Goal: Task Accomplishment & Management: Use online tool/utility

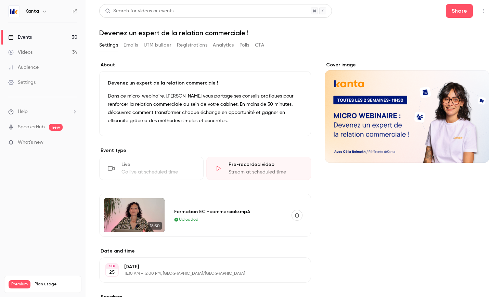
click at [140, 169] on div "Go live at scheduled time" at bounding box center [158, 172] width 74 height 7
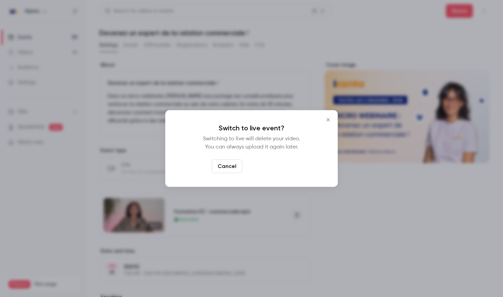
click at [271, 167] on button "Switch to live" at bounding box center [268, 166] width 46 height 14
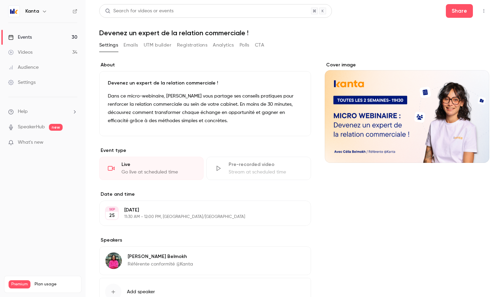
click at [156, 165] on div "Live" at bounding box center [158, 164] width 74 height 7
click at [435, 113] on div "Cover image" at bounding box center [406, 112] width 164 height 101
click at [0, 0] on input "Cover image" at bounding box center [0, 0] width 0 height 0
click at [155, 167] on div "Live" at bounding box center [158, 164] width 74 height 7
click at [37, 139] on span "What's new" at bounding box center [31, 142] width 26 height 7
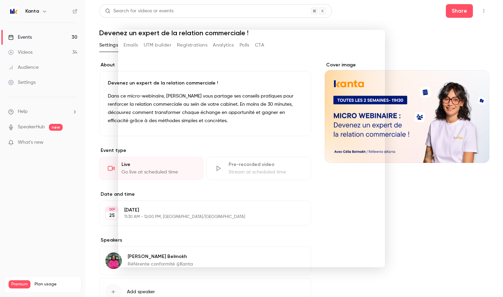
click at [437, 216] on div at bounding box center [251, 148] width 503 height 297
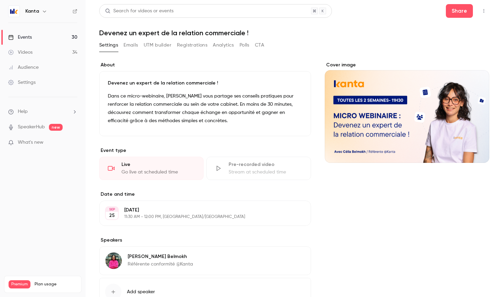
click at [165, 170] on div "Go live at scheduled time" at bounding box center [158, 172] width 74 height 7
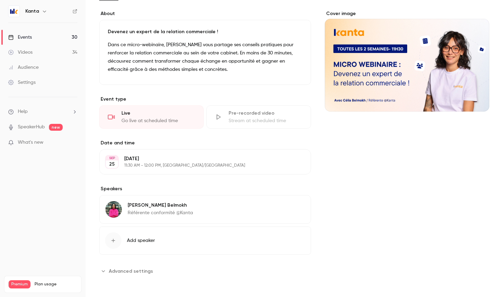
scroll to position [51, 0]
click at [245, 111] on div "Pre-recorded video" at bounding box center [265, 113] width 74 height 7
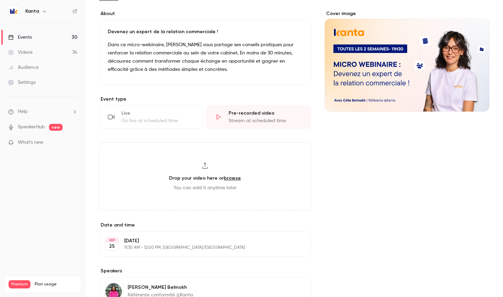
click at [181, 125] on div "Live Go live at scheduled time" at bounding box center [151, 116] width 104 height 23
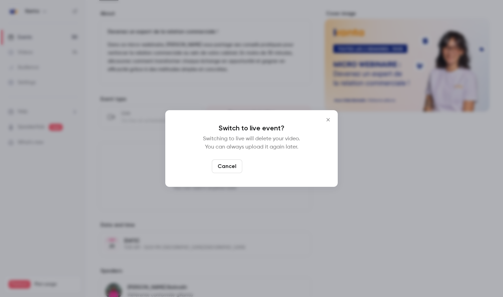
click at [261, 170] on button "Switch to live" at bounding box center [268, 166] width 46 height 14
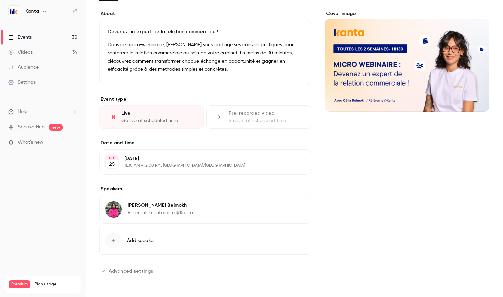
scroll to position [0, 0]
click at [391, 63] on div "Cover image" at bounding box center [406, 60] width 164 height 101
click at [0, 0] on input "Cover image" at bounding box center [0, 0] width 0 height 0
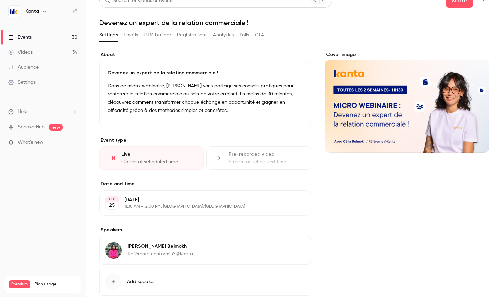
scroll to position [16, 0]
